Goal: Browse casually

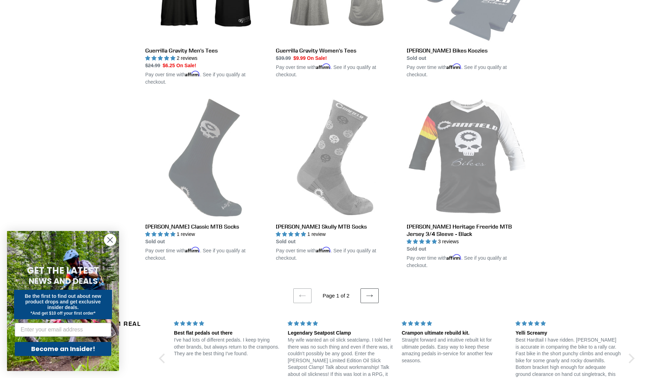
scroll to position [1550, 0]
